Goal: Check status

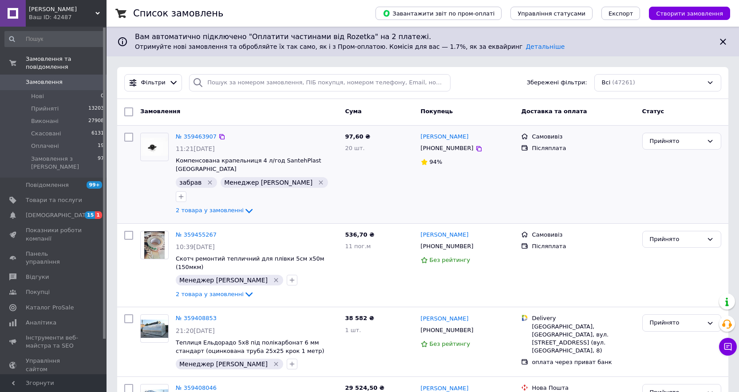
click at [131, 173] on div at bounding box center [129, 174] width 16 height 91
